Goal: Transaction & Acquisition: Subscribe to service/newsletter

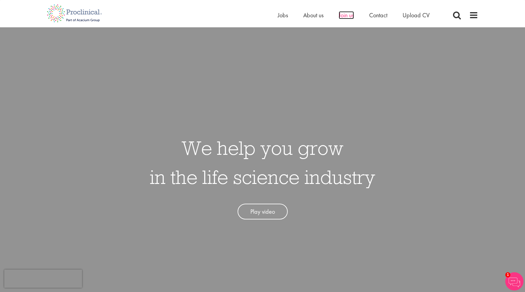
click at [349, 15] on span "Join us" at bounding box center [346, 15] width 15 height 8
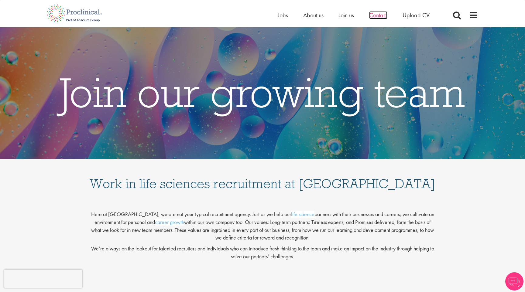
click at [375, 14] on span "Contact" at bounding box center [378, 15] width 18 height 8
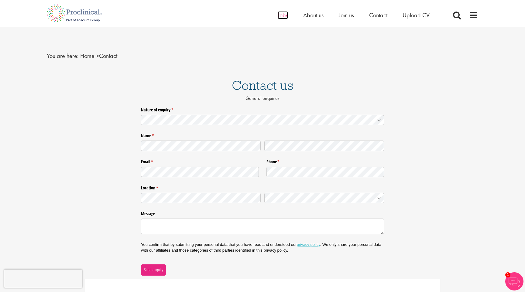
click at [283, 14] on span "Jobs" at bounding box center [282, 15] width 10 height 8
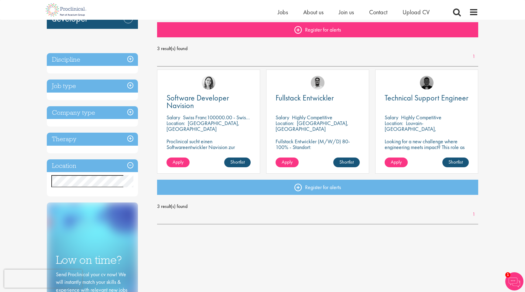
scroll to position [87, 0]
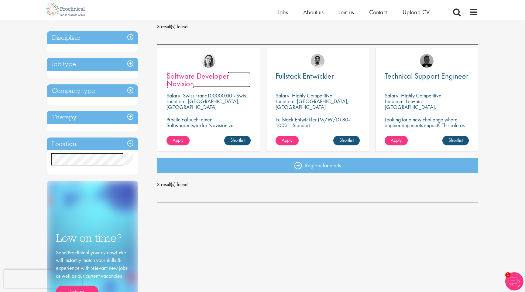
click at [191, 80] on span "Software Developer Navision" at bounding box center [197, 80] width 63 height 18
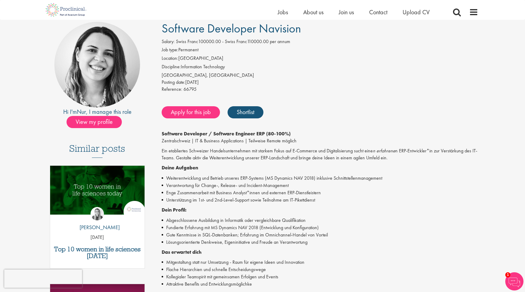
scroll to position [80, 0]
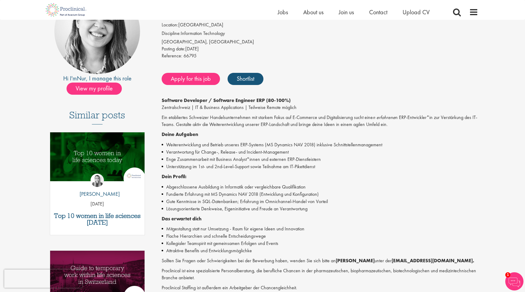
click at [196, 164] on li "Unterstützung im 1st- und 2nd-Level-Support sowie Teilnahme am IT-Pikettdienst" at bounding box center [320, 166] width 317 height 7
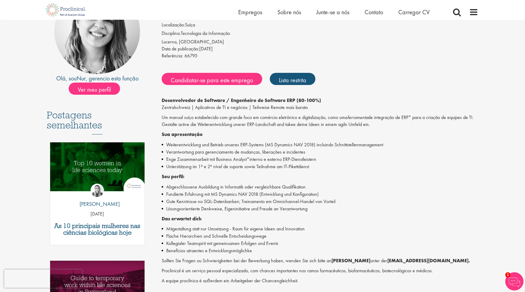
click at [228, 162] on font "Enge Zusammenarbeit mit Business Analyst*interno e externo ERP-Dienstleistern" at bounding box center [241, 159] width 150 height 6
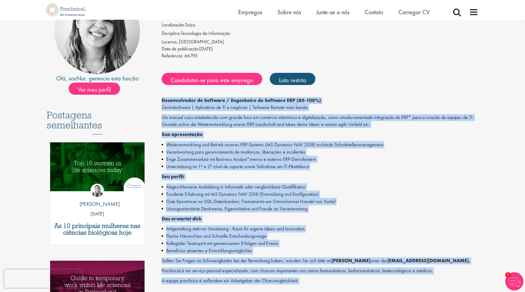
drag, startPoint x: 162, startPoint y: 100, endPoint x: 303, endPoint y: 286, distance: 232.9
click at [303, 286] on div "Desenvolvedor de software Navision Salário: Franco suíço 100000,00 - Franco suí…" at bounding box center [317, 177] width 330 height 379
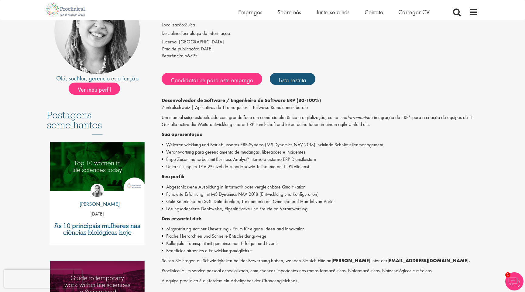
click at [357, 79] on div "Candidatar-se para este emprego Lista restrita" at bounding box center [319, 79] width 318 height 18
click at [177, 109] on font "Zentralschweiz | Aplicativos de TI e negócios | Teilweise Remote mais barato" at bounding box center [235, 107] width 146 height 6
click at [368, 40] on div "Lucerna, Suíça" at bounding box center [320, 42] width 317 height 7
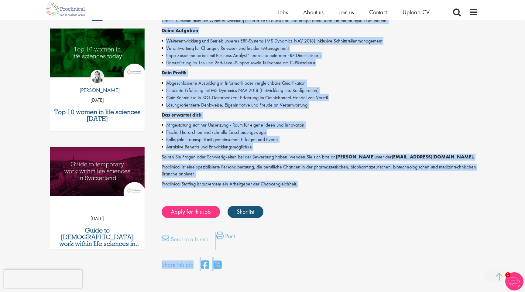
scroll to position [186, 0]
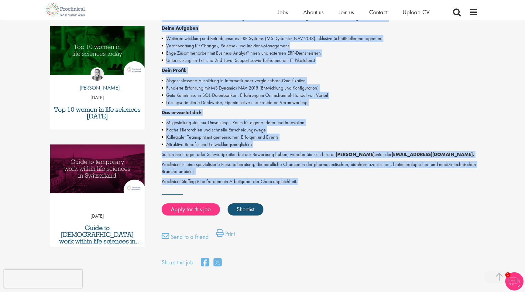
drag, startPoint x: 162, startPoint y: 105, endPoint x: 316, endPoint y: 186, distance: 174.8
click at [316, 186] on div "Software Developer Navision Salary: Swiss Franc100000.00 - Swiss Franc110000.00…" at bounding box center [317, 75] width 330 height 386
click at [449, 37] on li "Weiterentwicklung und Betrieb unseres ERP-Systems (MS Dynamics NAV 2018) inklus…" at bounding box center [320, 38] width 317 height 7
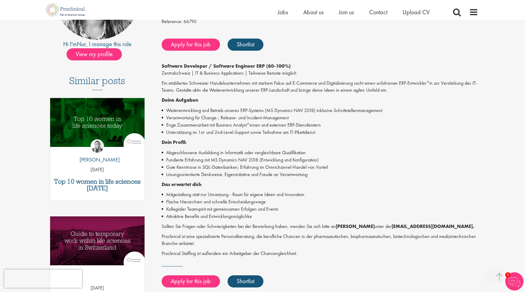
scroll to position [88, 0]
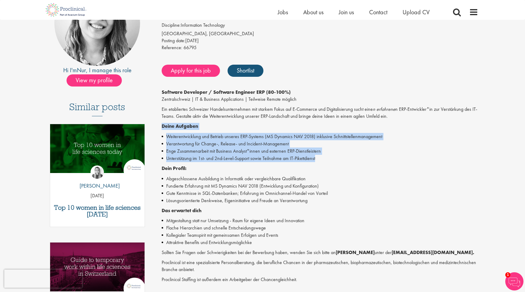
drag, startPoint x: 161, startPoint y: 126, endPoint x: 321, endPoint y: 157, distance: 162.3
click at [321, 157] on div "Software Developer / Software Engineer ERP (80-100%) Zentralschweiz | IT & Busi…" at bounding box center [320, 186] width 317 height 194
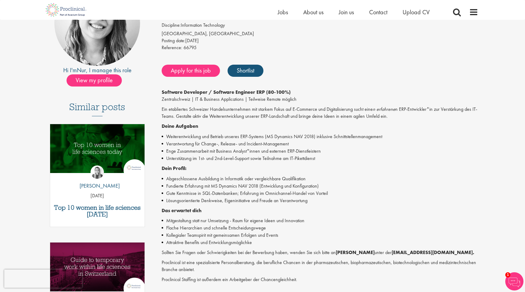
click at [429, 35] on div "[GEOGRAPHIC_DATA], [GEOGRAPHIC_DATA]" at bounding box center [320, 33] width 317 height 7
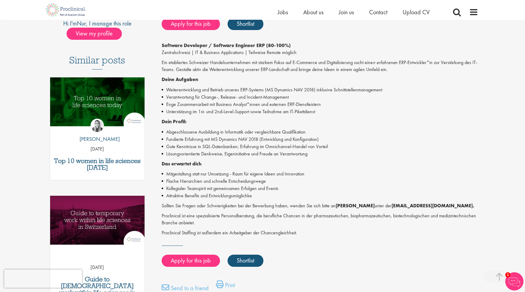
scroll to position [138, 0]
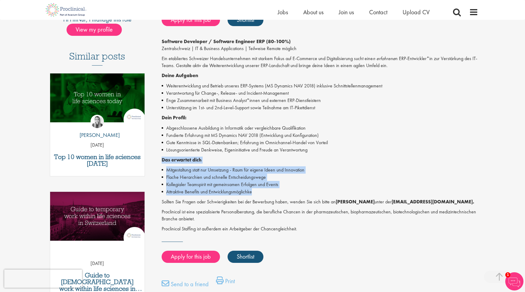
drag, startPoint x: 161, startPoint y: 158, endPoint x: 261, endPoint y: 190, distance: 104.7
click at [261, 190] on div "Software Developer Navision Salary: Swiss Franc100000.00 - Swiss Franc110000.00…" at bounding box center [317, 123] width 330 height 386
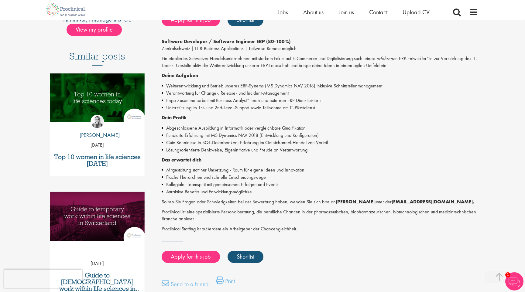
click at [331, 107] on li "Unterstützung im 1st- und 2nd-Level-Support sowie Teilnahme am IT-Pikettdienst" at bounding box center [320, 107] width 317 height 7
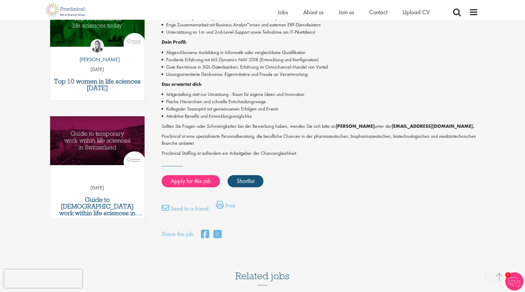
scroll to position [214, 0]
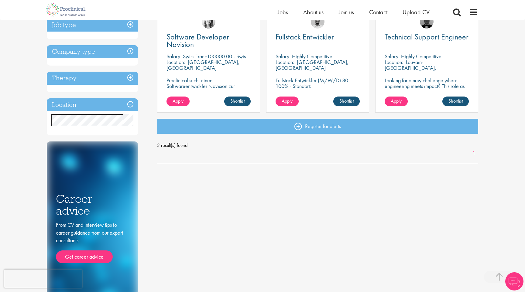
scroll to position [127, 0]
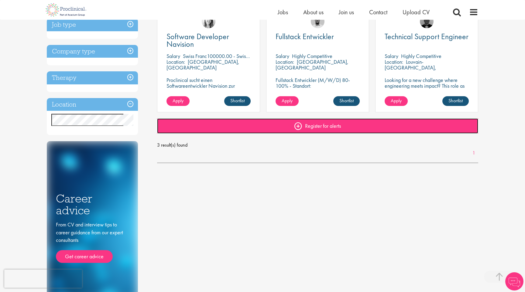
click at [342, 128] on link "Register for alerts" at bounding box center [317, 125] width 321 height 15
